Goal: Information Seeking & Learning: Find contact information

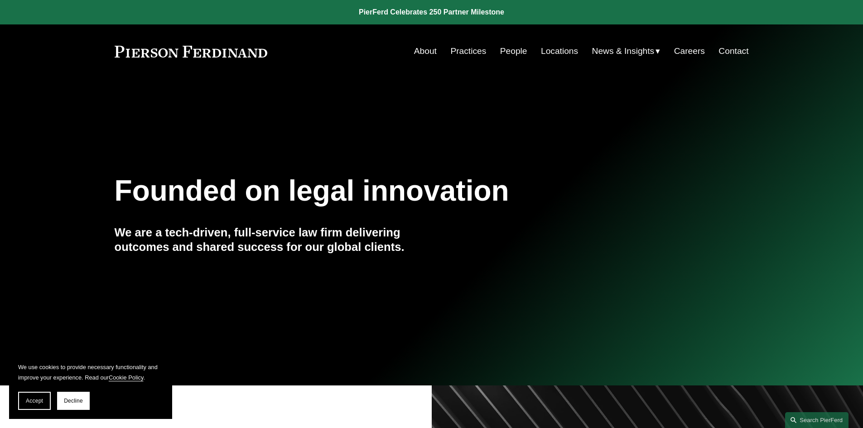
click at [739, 52] on link "Contact" at bounding box center [734, 51] width 30 height 17
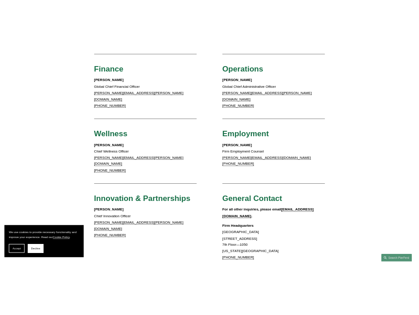
scroll to position [680, 0]
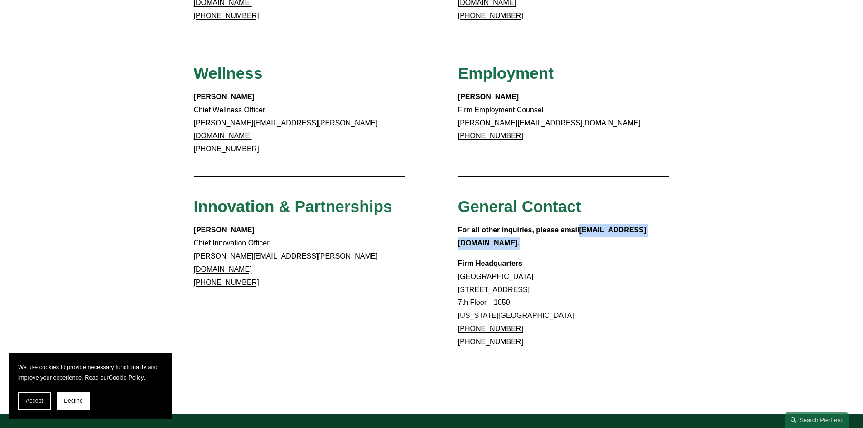
drag, startPoint x: 649, startPoint y: 201, endPoint x: 581, endPoint y: 199, distance: 68.0
click at [581, 224] on p "For all other inquiries, please email [EMAIL_ADDRESS][DOMAIN_NAME] ." at bounding box center [564, 237] width 212 height 26
copy p "[EMAIL_ADDRESS][DOMAIN_NAME] ."
